Goal: Task Accomplishment & Management: Complete application form

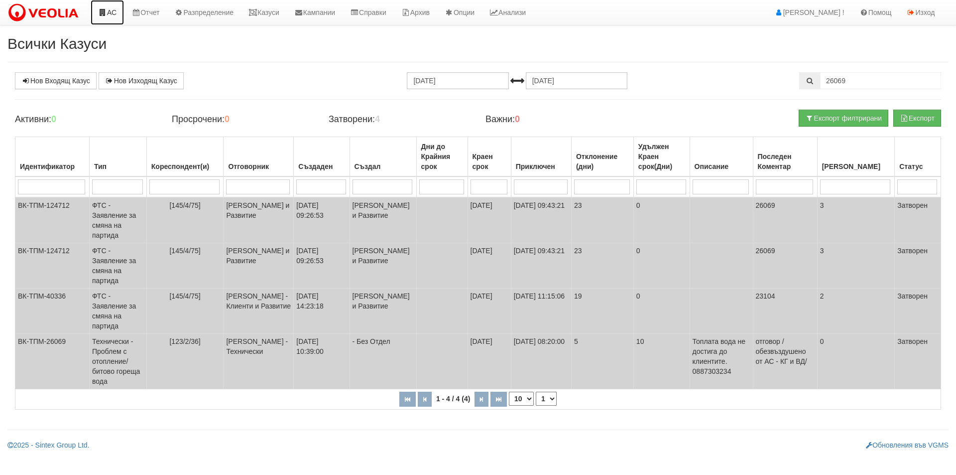
click at [107, 11] on link "АС" at bounding box center [107, 12] width 33 height 25
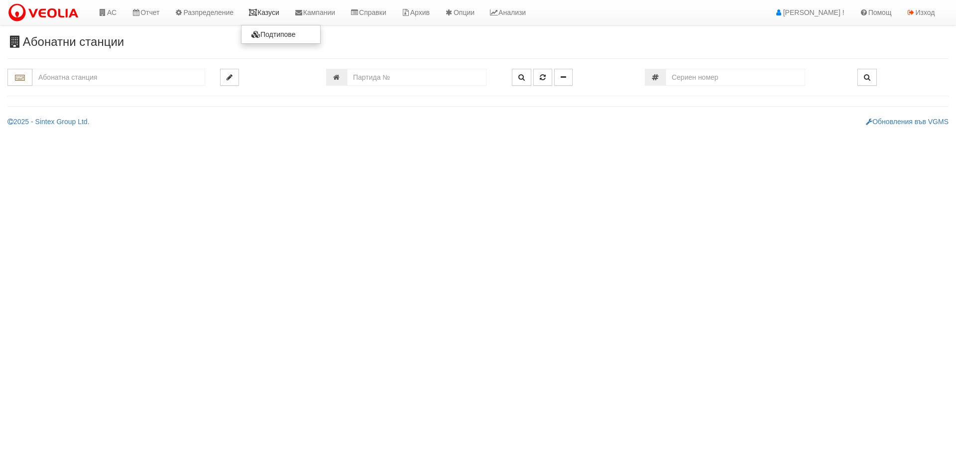
click at [282, 15] on link "Казуси" at bounding box center [264, 12] width 46 height 25
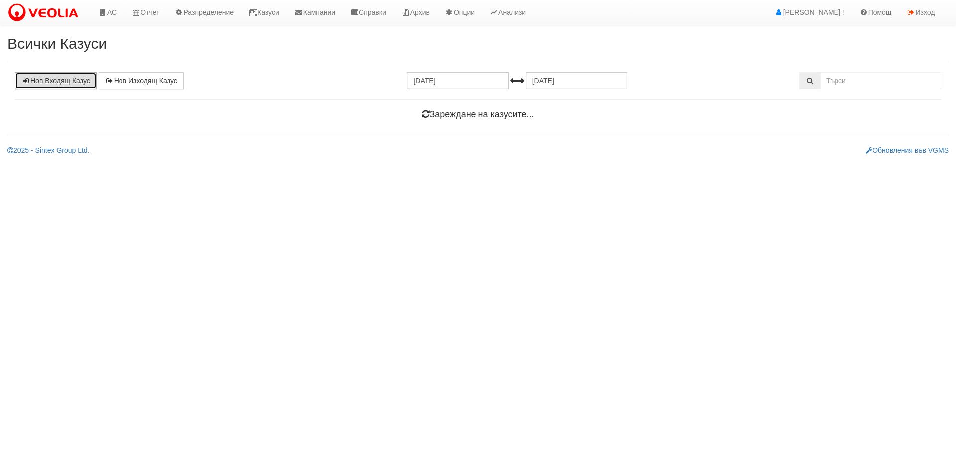
click at [68, 79] on link "Нов Входящ Казус" at bounding box center [56, 80] width 82 height 17
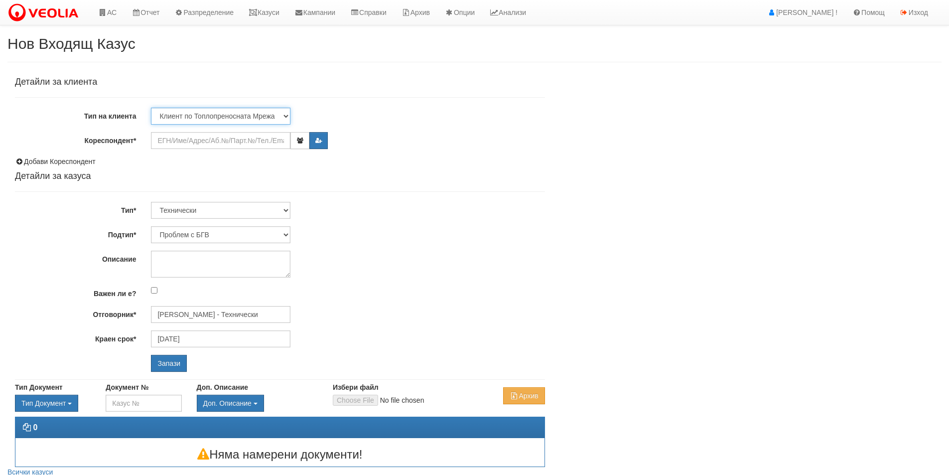
click at [254, 109] on select "Клиент по Топлопреносната Мрежа Институция Партньори Други" at bounding box center [220, 116] width 139 height 17
select select "Partner"
click at [151, 108] on select "Клиент по Топлопреносната Мрежа Институция Партньори Други" at bounding box center [220, 116] width 139 height 17
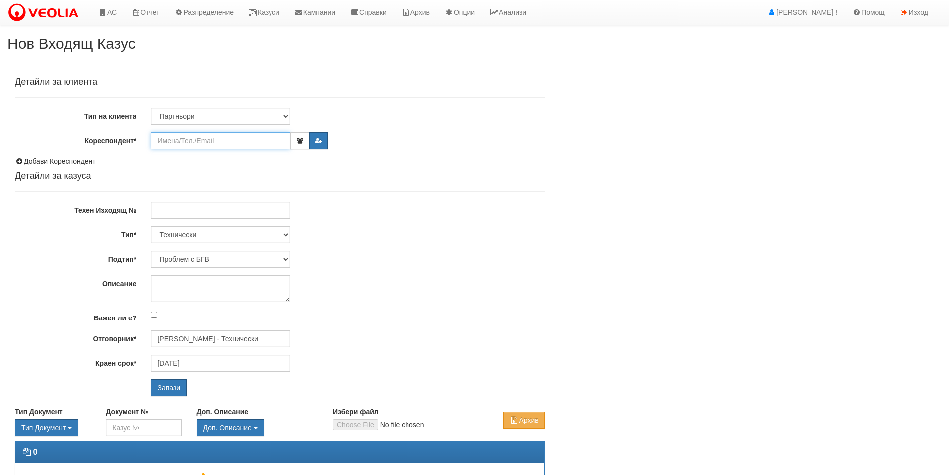
click at [236, 142] on input "Кореспондент*" at bounding box center [220, 140] width 139 height 17
type input "фаст"
drag, startPoint x: 244, startPoint y: 142, endPoint x: 78, endPoint y: 132, distance: 166.6
click at [78, 132] on div "Кореспондент* фаст" at bounding box center [279, 140] width 545 height 17
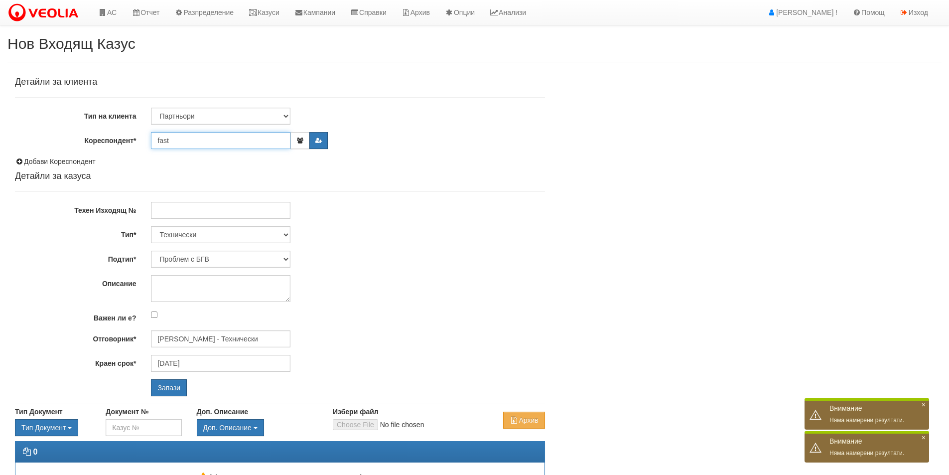
type input "fast"
drag, startPoint x: 249, startPoint y: 113, endPoint x: 238, endPoint y: 118, distance: 12.5
click at [249, 113] on select "Клиент по Топлопреносната Мрежа Институция Партньори Други" at bounding box center [220, 116] width 139 height 17
select select "Other"
click at [151, 108] on select "Клиент по Топлопреносната Мрежа Институция Партньори Други" at bounding box center [220, 116] width 139 height 17
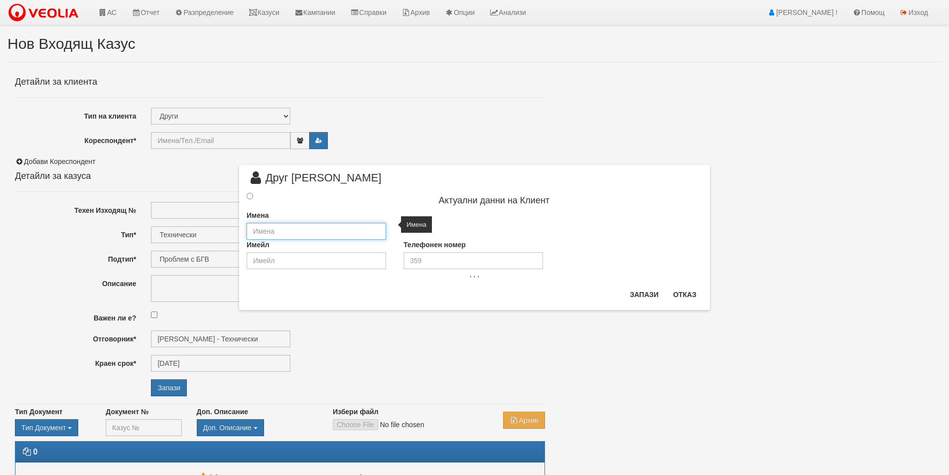
click at [341, 231] on input "text" at bounding box center [315, 231] width 139 height 17
paste input "FASTPAY"
type input "FASTPAY"
click at [249, 201] on div at bounding box center [258, 196] width 39 height 11
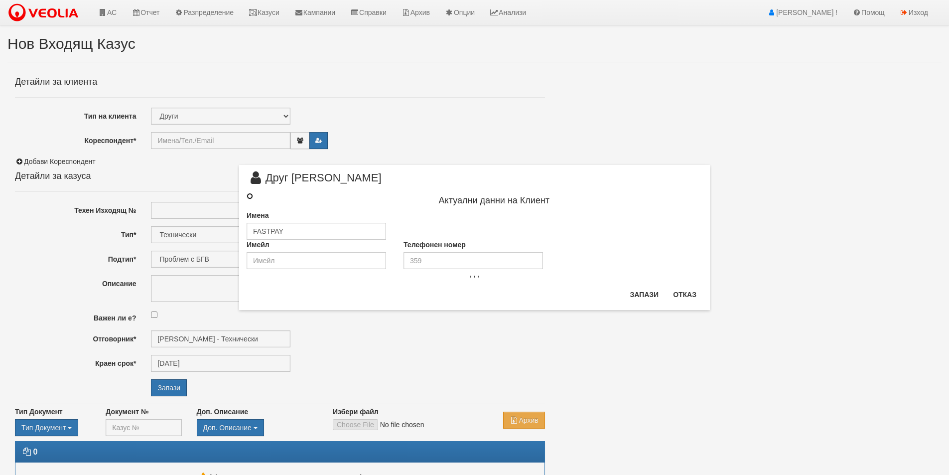
click at [248, 198] on input "radio" at bounding box center [249, 196] width 6 height 6
radio input "true"
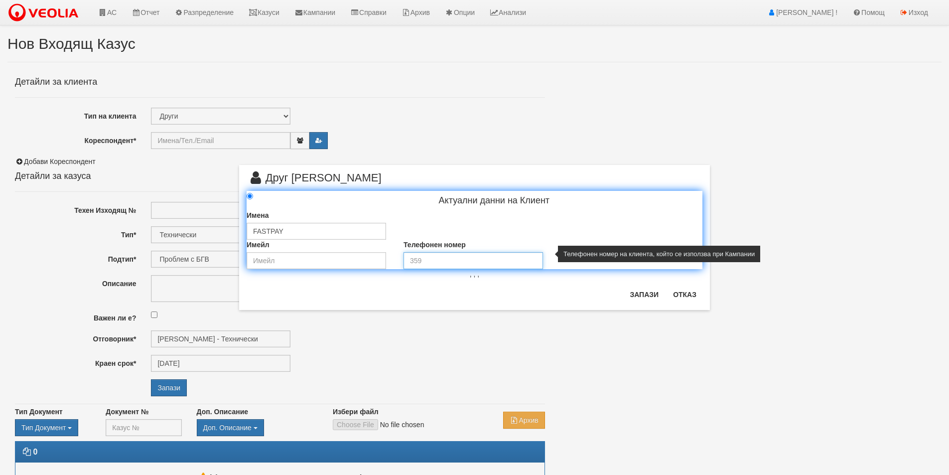
click at [424, 261] on input "tel" at bounding box center [472, 260] width 139 height 17
paste input "+359 | 887 999 400"
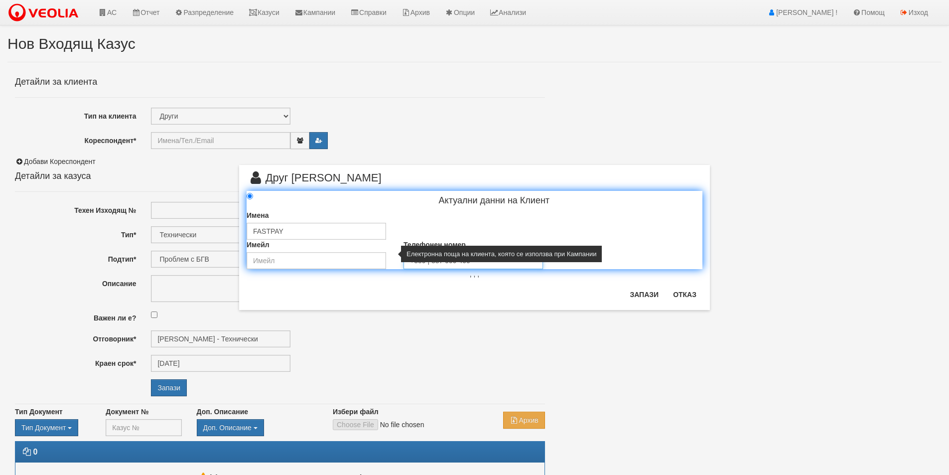
type input "+359 | 887 999 400"
click at [365, 265] on input "email" at bounding box center [315, 260] width 139 height 17
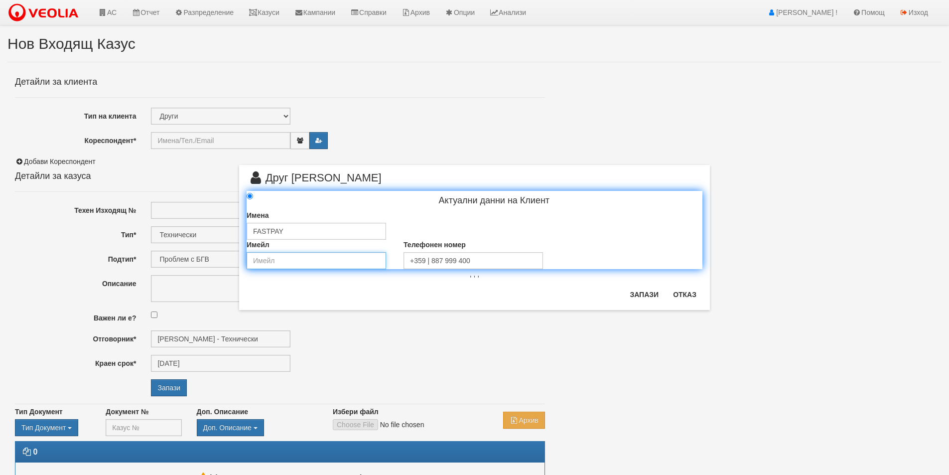
paste input "a.nikolova@fastpay.bg"
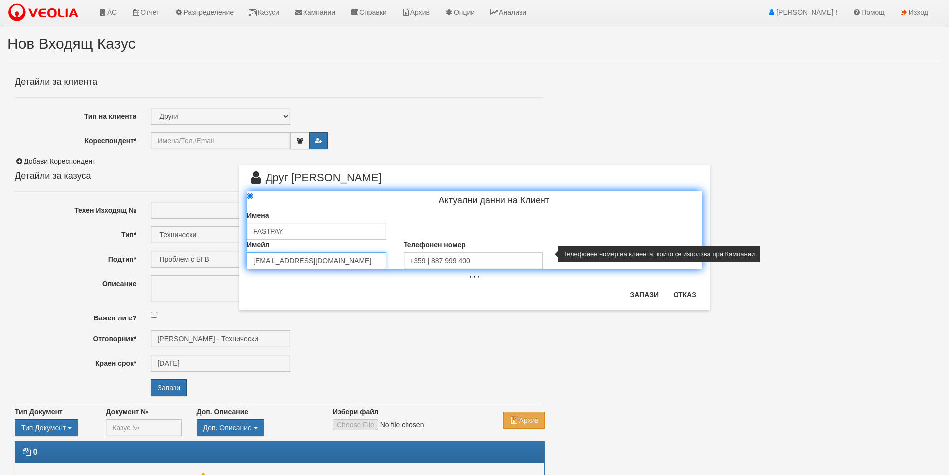
type input "a.nikolova@fastpay.bg"
click at [429, 258] on input "+359 | 887 999 400" at bounding box center [472, 260] width 139 height 17
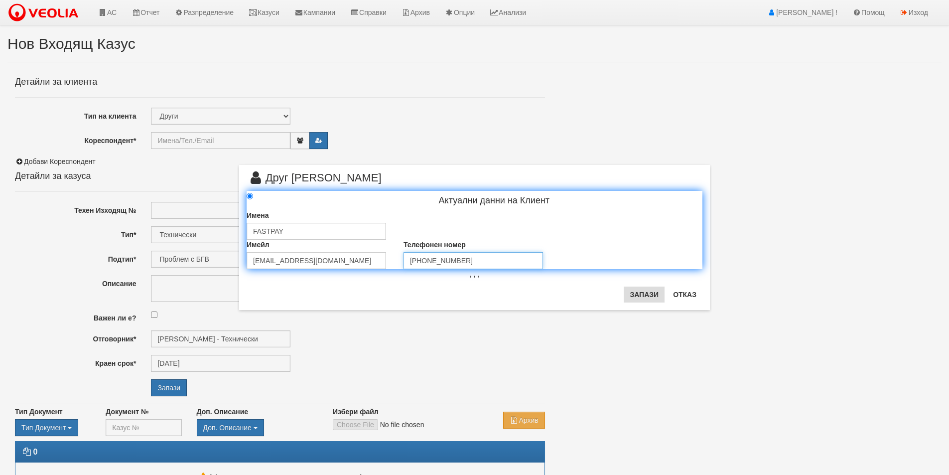
type input "+359 887 999 400"
click at [648, 294] on button "Запази" at bounding box center [643, 294] width 41 height 16
type input "FASTPAY"
radio input "true"
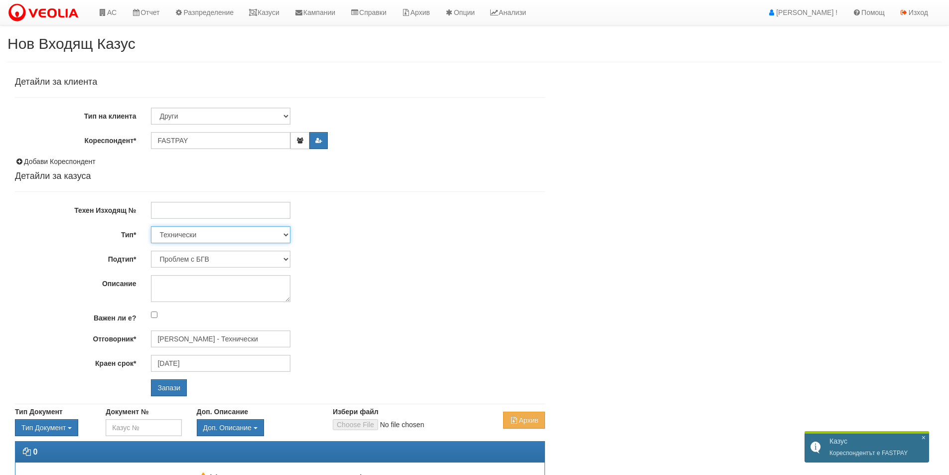
click at [242, 227] on select "Технически ФТС Търговски Административен Производствен Експлоатационен Финансов…" at bounding box center [220, 234] width 139 height 17
select select "6"
click at [151, 226] on select "Технически ФТС Търговски Административен Производствен Експлоатационен Финансов…" at bounding box center [220, 234] width 139 height 17
type input "[DATE]"
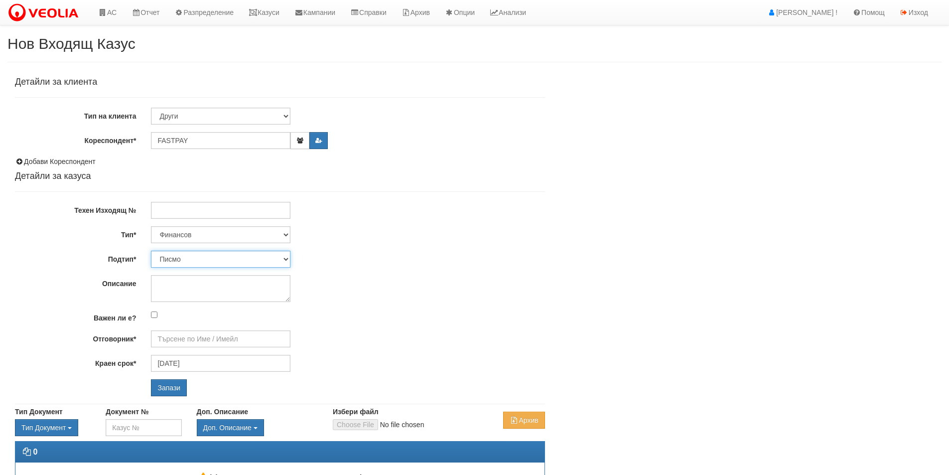
click at [238, 256] on select "Писмо Фактура Потвърдителни сведения Протокол за изискуем данък Други" at bounding box center [220, 258] width 139 height 17
select select "Други"
click at [151, 250] on select "Писмо Фактура Потвърдителни сведения Протокол за изискуем данък Други" at bounding box center [220, 258] width 139 height 17
click at [202, 343] on input "Отговорник*" at bounding box center [220, 338] width 139 height 17
click at [241, 355] on div "[PERSON_NAME]" at bounding box center [435, 354] width 567 height 12
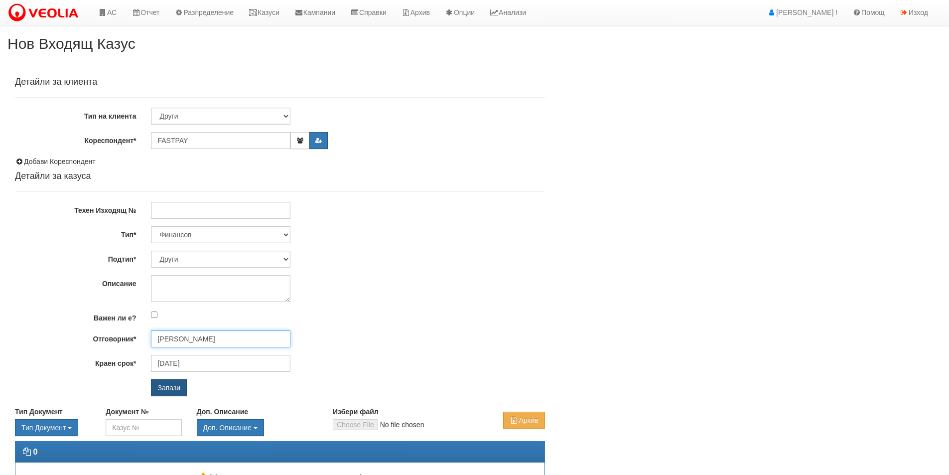
type input "[PERSON_NAME]"
click at [178, 382] on input "Запази" at bounding box center [169, 387] width 36 height 17
click at [170, 385] on input "Запази" at bounding box center [169, 387] width 36 height 17
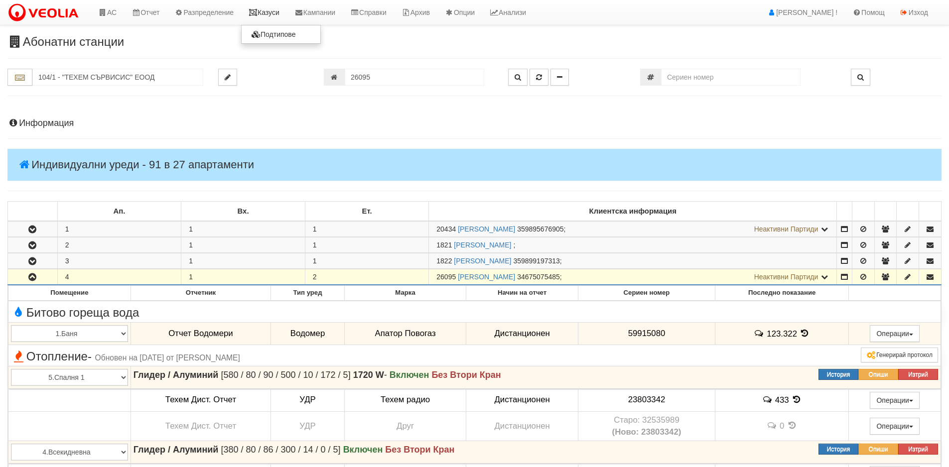
click at [262, 5] on link "Казуси" at bounding box center [264, 12] width 46 height 25
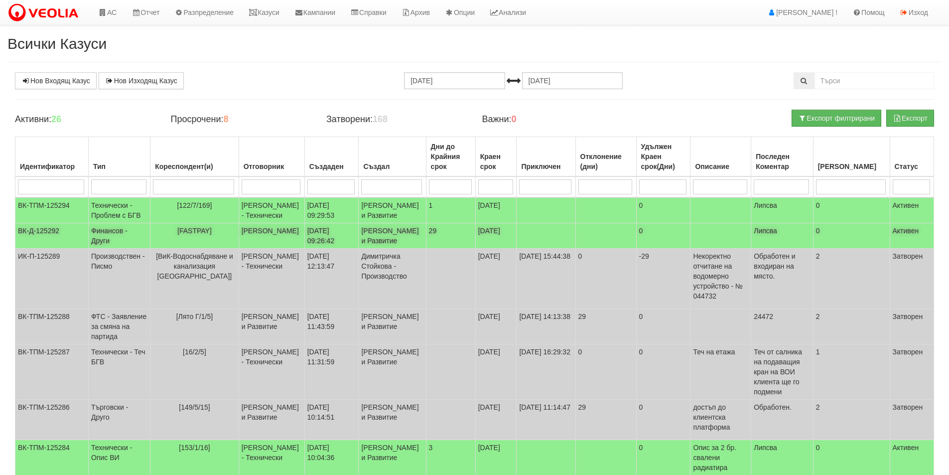
click at [224, 245] on td "[FASTPAY]" at bounding box center [194, 235] width 88 height 25
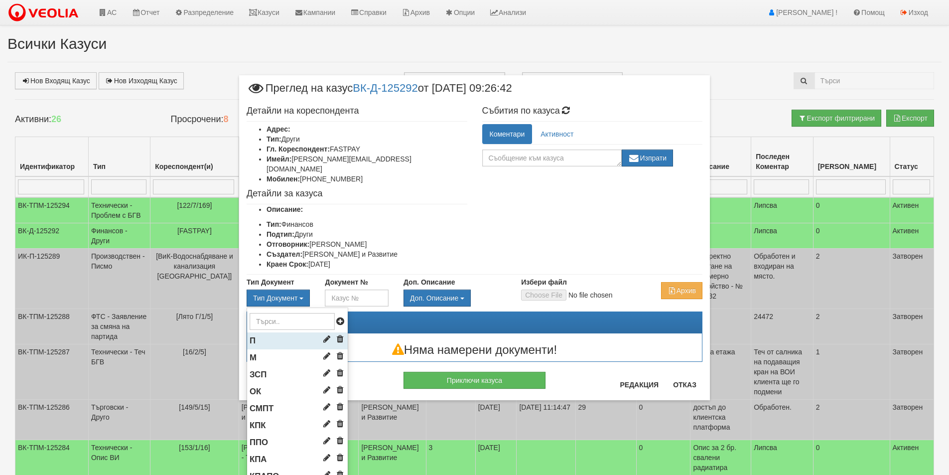
click at [264, 332] on li "П" at bounding box center [297, 340] width 101 height 17
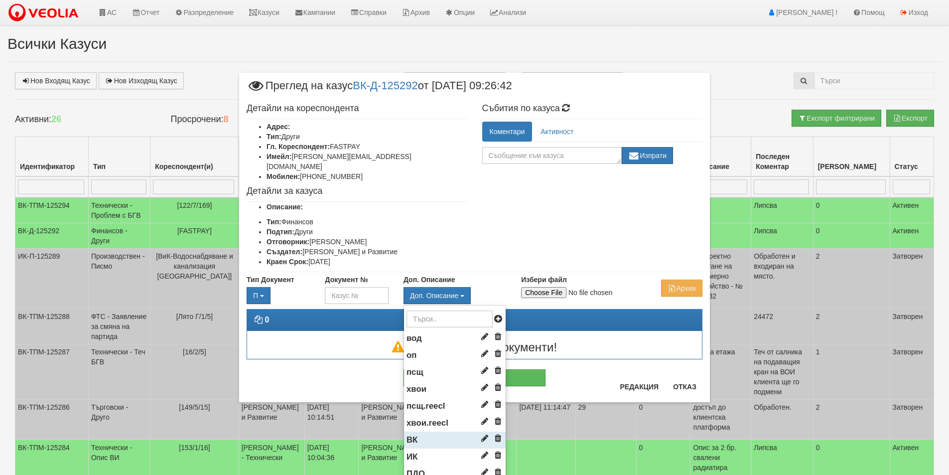
click at [425, 431] on li "ВК" at bounding box center [455, 439] width 102 height 17
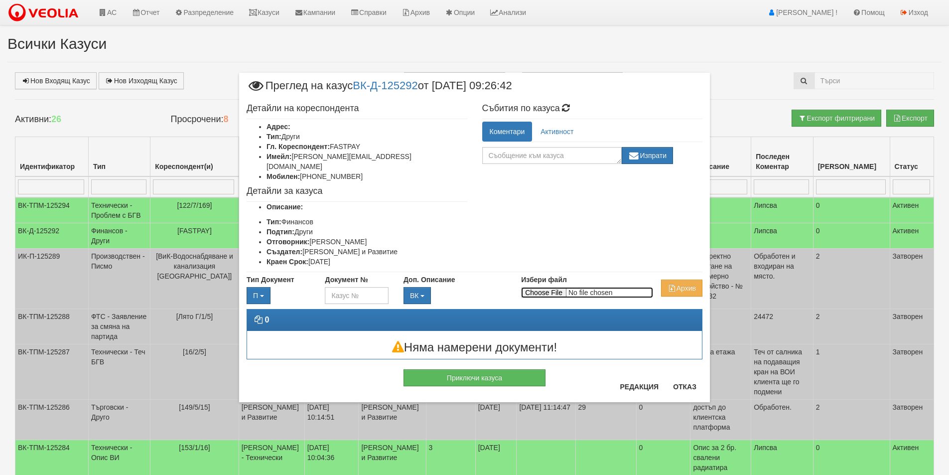
click at [541, 287] on input "Избери файл" at bounding box center [587, 292] width 132 height 11
type input "C:\fakepath\DOC107.pdf"
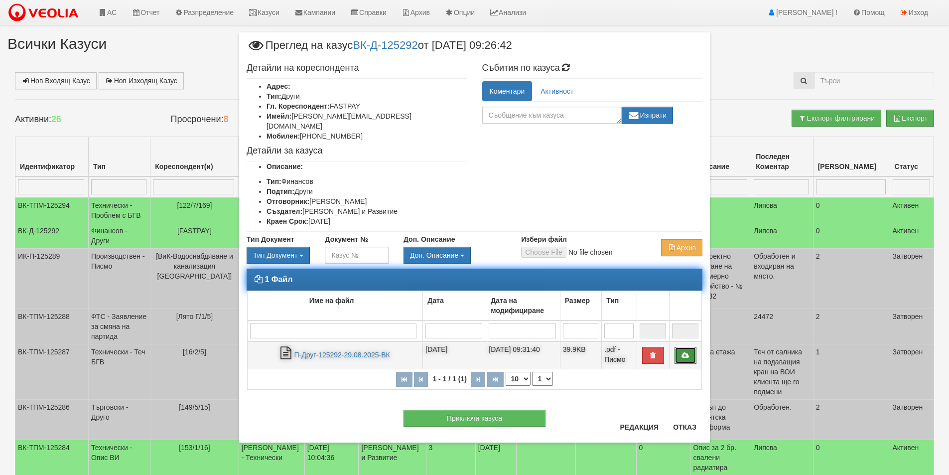
click at [692, 347] on link at bounding box center [685, 355] width 22 height 17
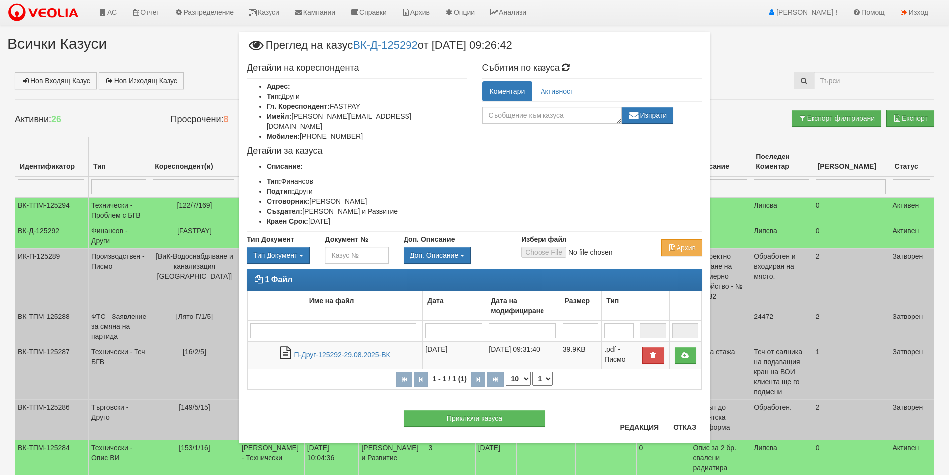
click at [275, 13] on div "× Преглед на казус ВК-Д-125292 от 29/08/2025 09:26:42 Детайли на кореспондента …" at bounding box center [475, 233] width 486 height 467
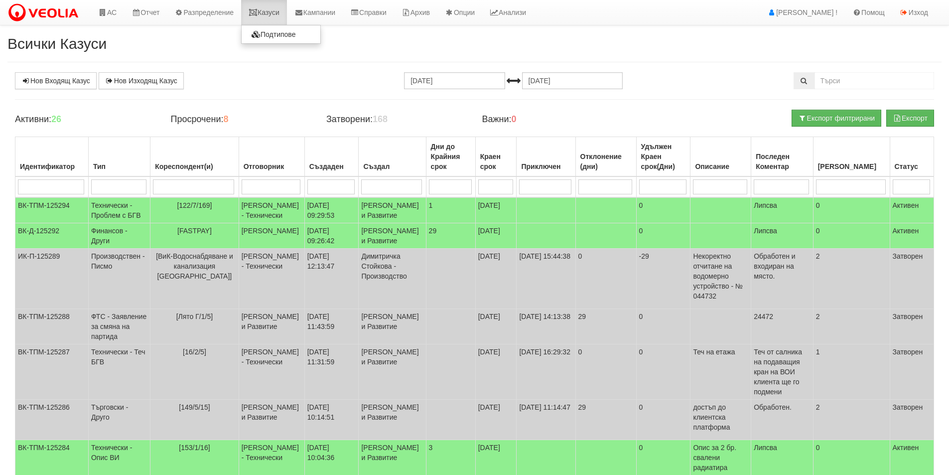
click at [275, 13] on link "Казуси" at bounding box center [264, 12] width 46 height 25
click at [265, 69] on div "Всички Казуси Нов Входящ Казус Нов Изходящ Казус [DATE] [DATE] Зареждане на каз…" at bounding box center [474, 348] width 949 height 626
click at [271, 97] on div "Нов Входящ Казус Нов Изходящ Казус [DATE] [DATE] Зареждане на казусите... Актив…" at bounding box center [474, 351] width 934 height 559
